Goal: Transaction & Acquisition: Book appointment/travel/reservation

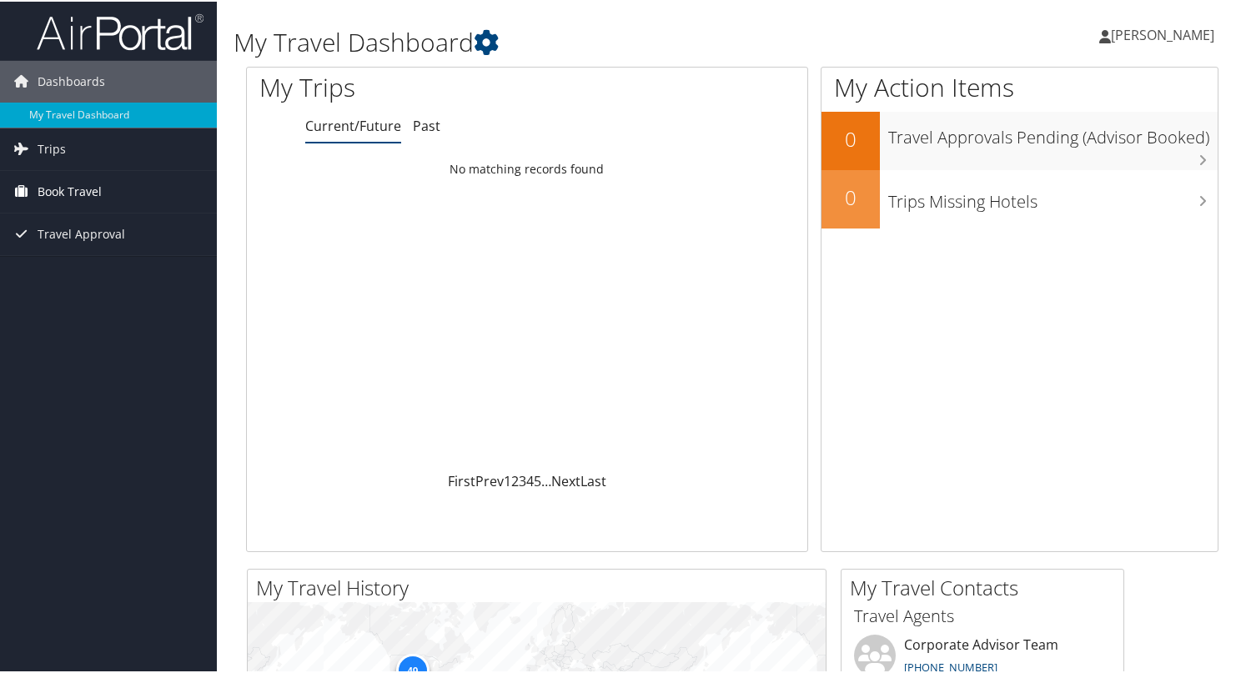
click at [87, 188] on span "Book Travel" at bounding box center [70, 190] width 64 height 42
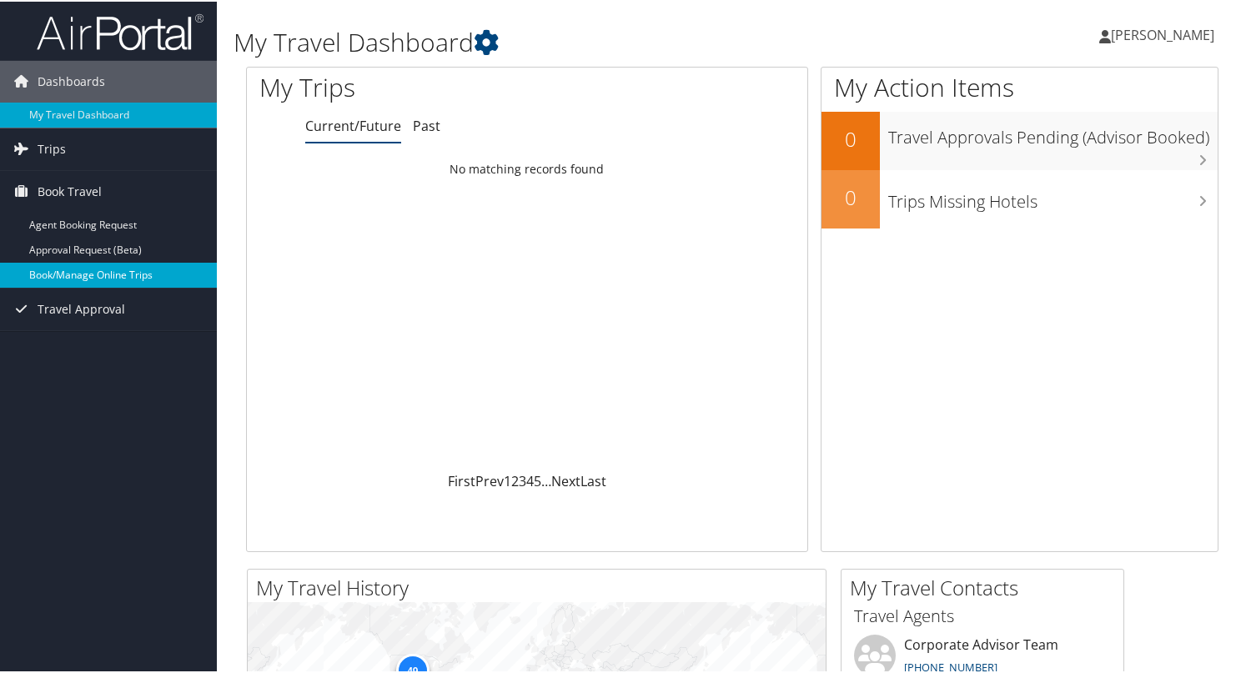
click at [117, 268] on link "Book/Manage Online Trips" at bounding box center [108, 273] width 217 height 25
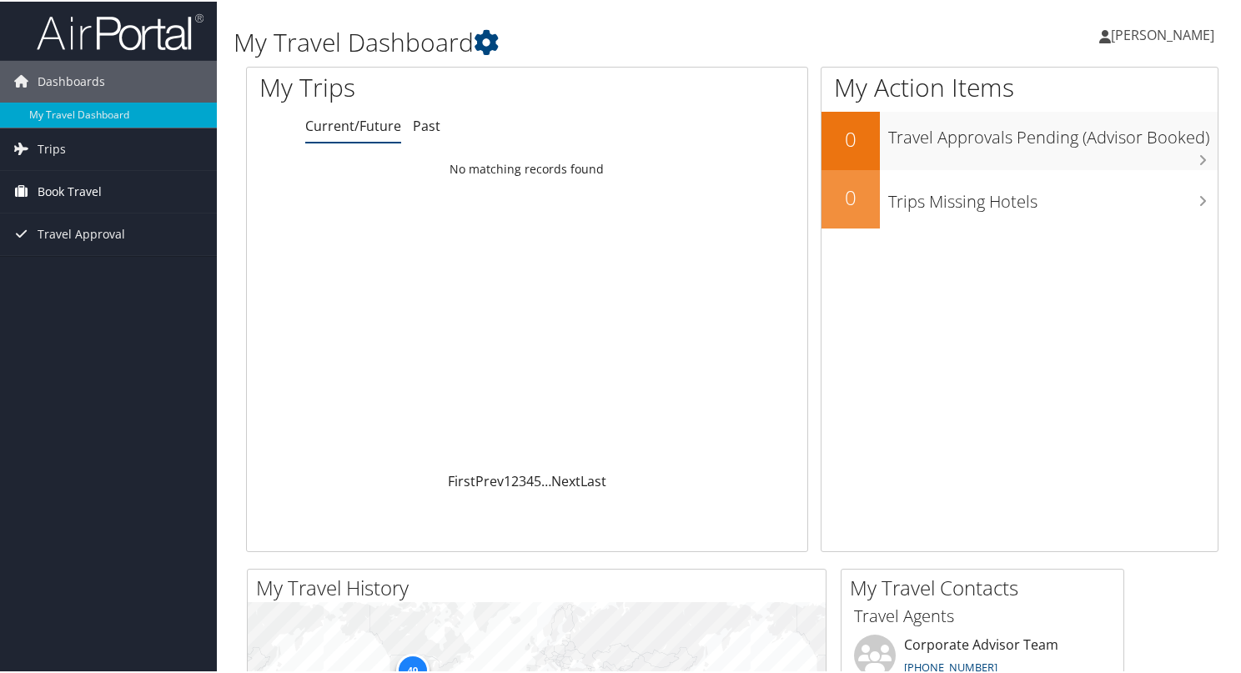
click at [79, 188] on span "Book Travel" at bounding box center [70, 190] width 64 height 42
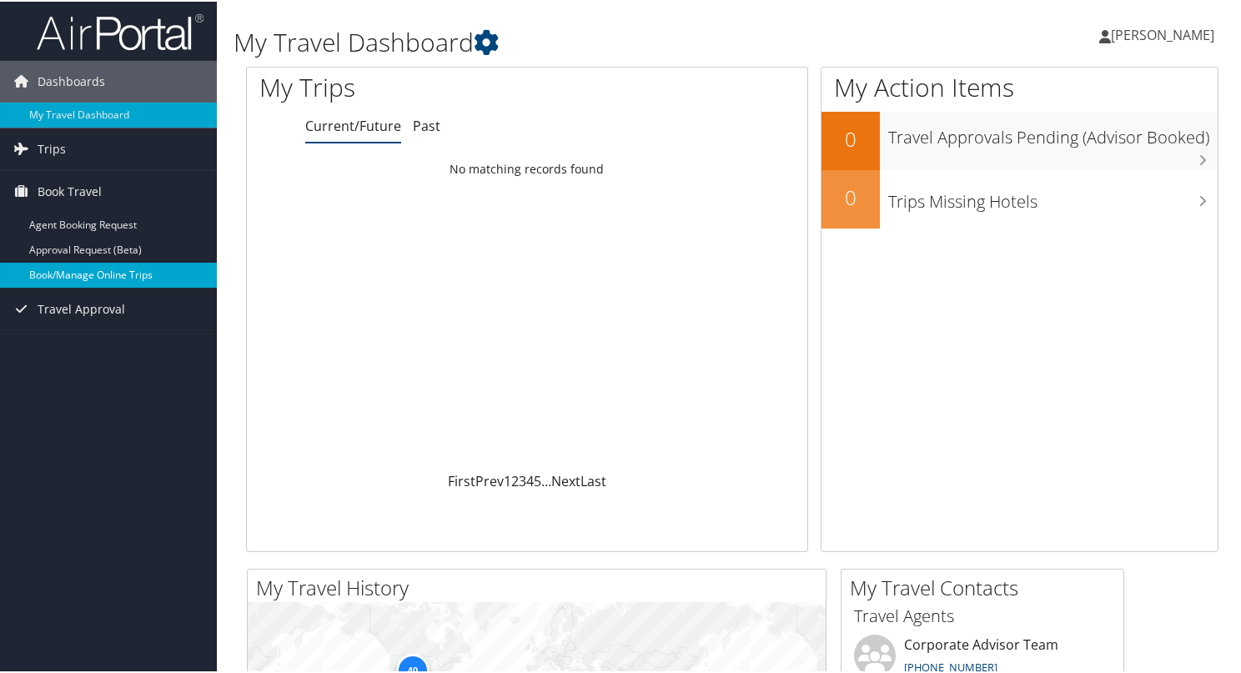
click at [88, 275] on link "Book/Manage Online Trips" at bounding box center [108, 273] width 217 height 25
